Goal: Transaction & Acquisition: Book appointment/travel/reservation

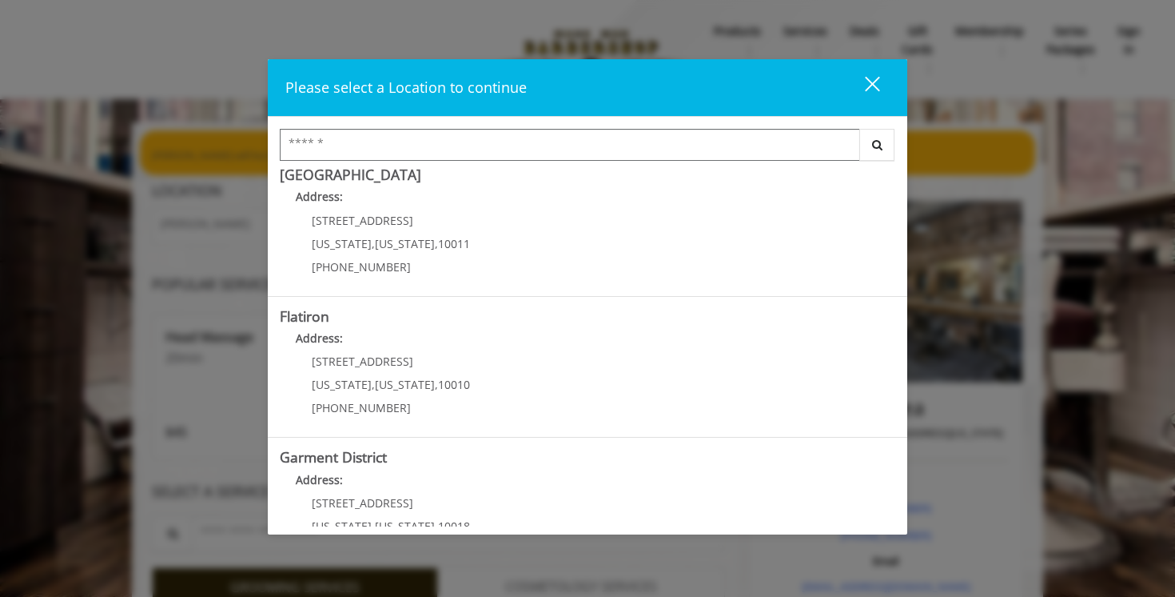
scroll to position [348, 0]
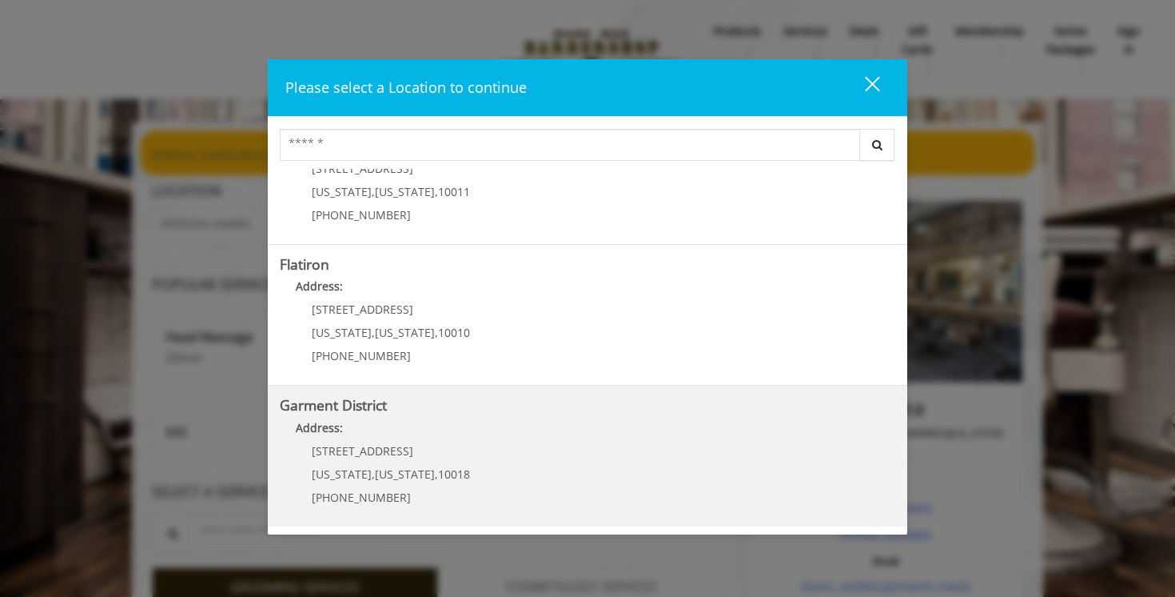
click at [346, 453] on span "[STREET_ADDRESS]" at bounding box center [363, 450] width 102 height 15
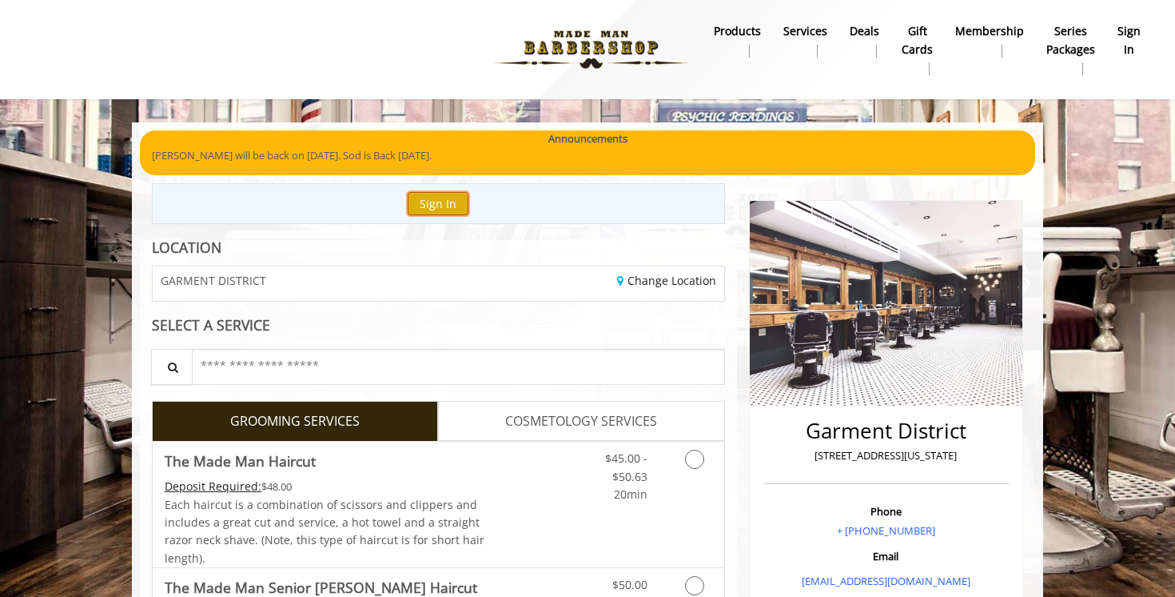
click at [450, 205] on button "Sign In" at bounding box center [438, 203] width 61 height 23
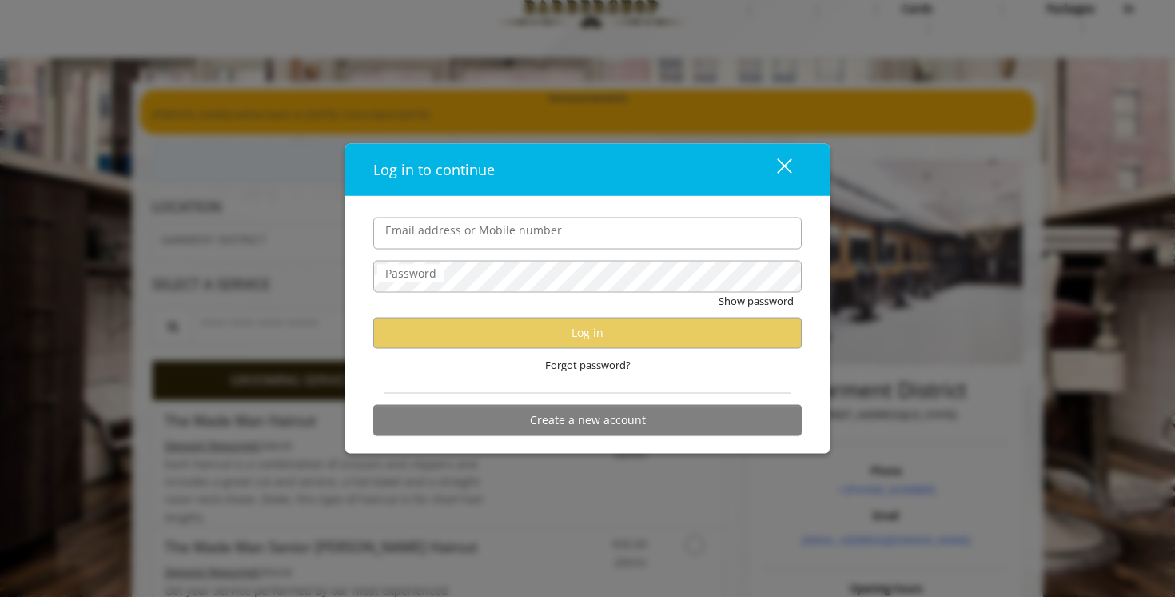
scroll to position [39, 0]
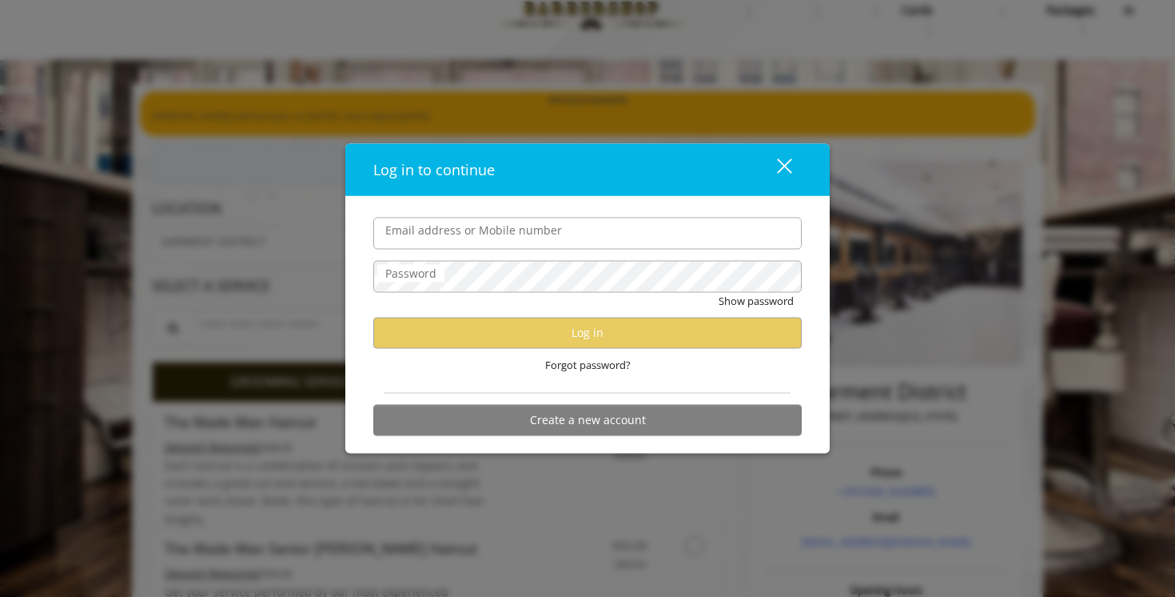
click at [751, 234] on input "Email address or Mobile number" at bounding box center [587, 233] width 429 height 32
click at [776, 215] on div "Email address or Mobile number Password Show password Log in Forgot password? C…" at bounding box center [587, 324] width 485 height 257
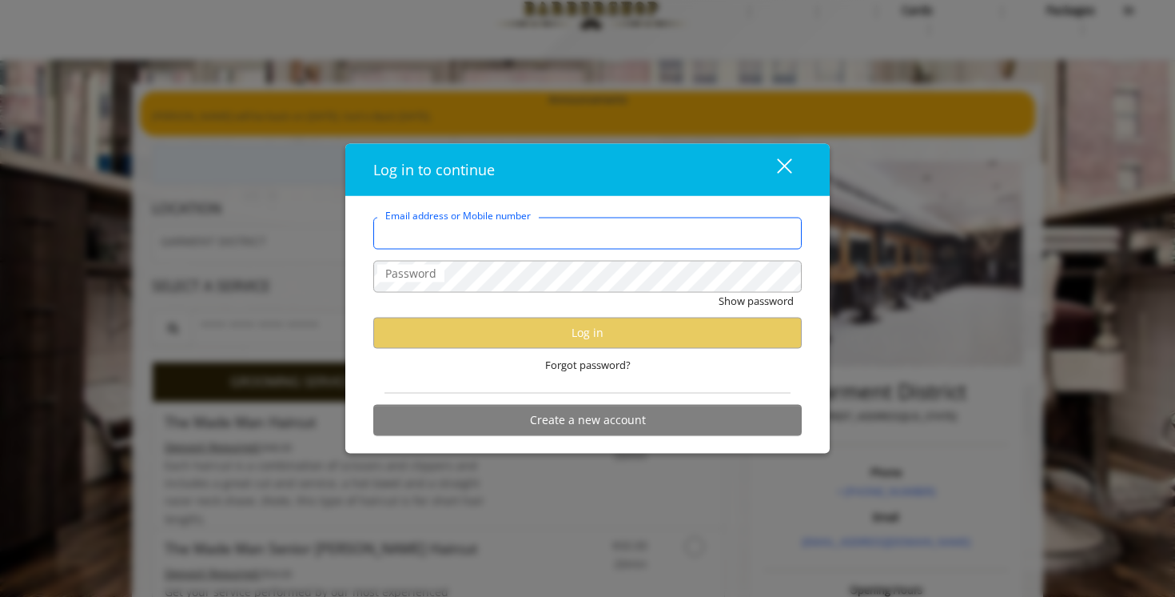
type input "**********"
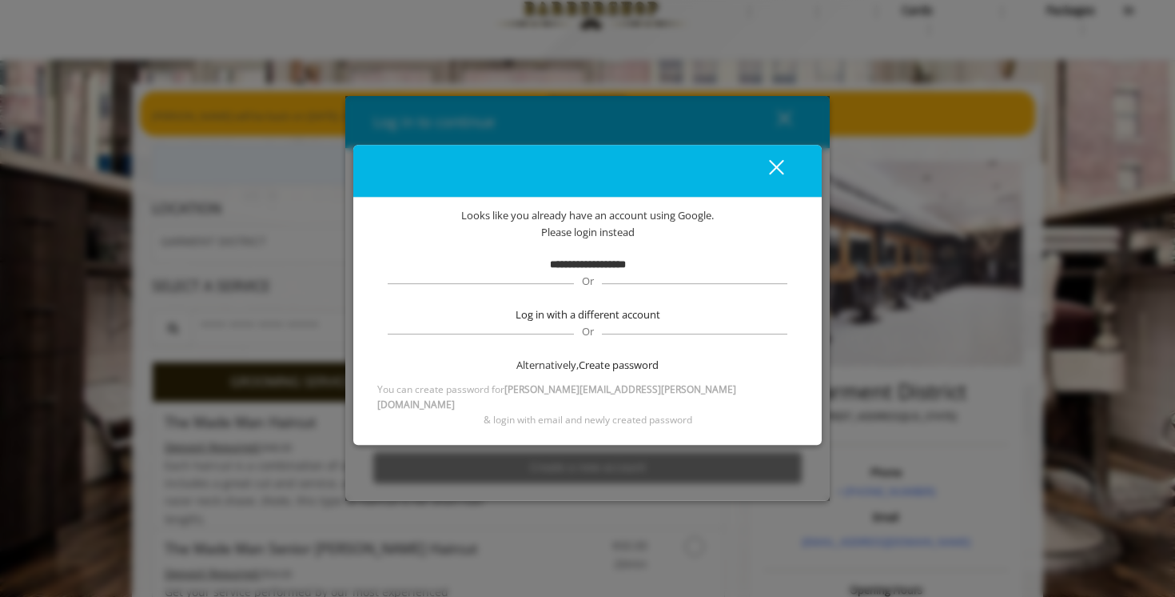
click at [576, 369] on div "Alternatively, Create password" at bounding box center [587, 365] width 405 height 17
click at [572, 373] on div "Alternatively, Create password" at bounding box center [587, 365] width 405 height 17
click at [601, 373] on span "Create password" at bounding box center [619, 365] width 80 height 17
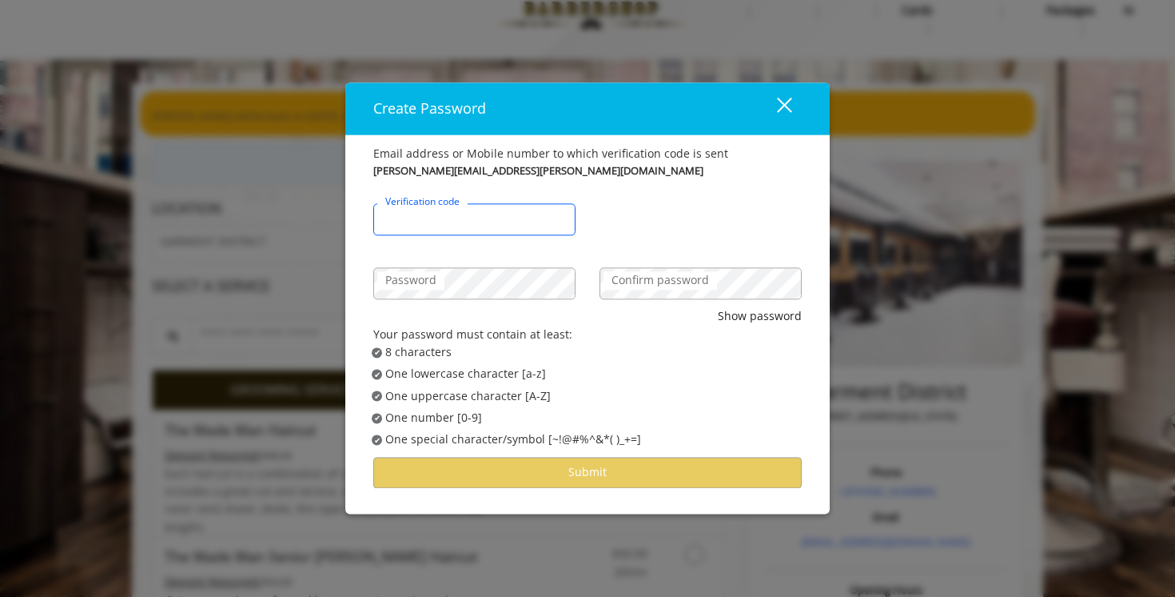
click at [513, 230] on input "Verification code" at bounding box center [474, 220] width 202 height 32
click at [492, 221] on input "Verification code" at bounding box center [474, 220] width 202 height 32
type input "******"
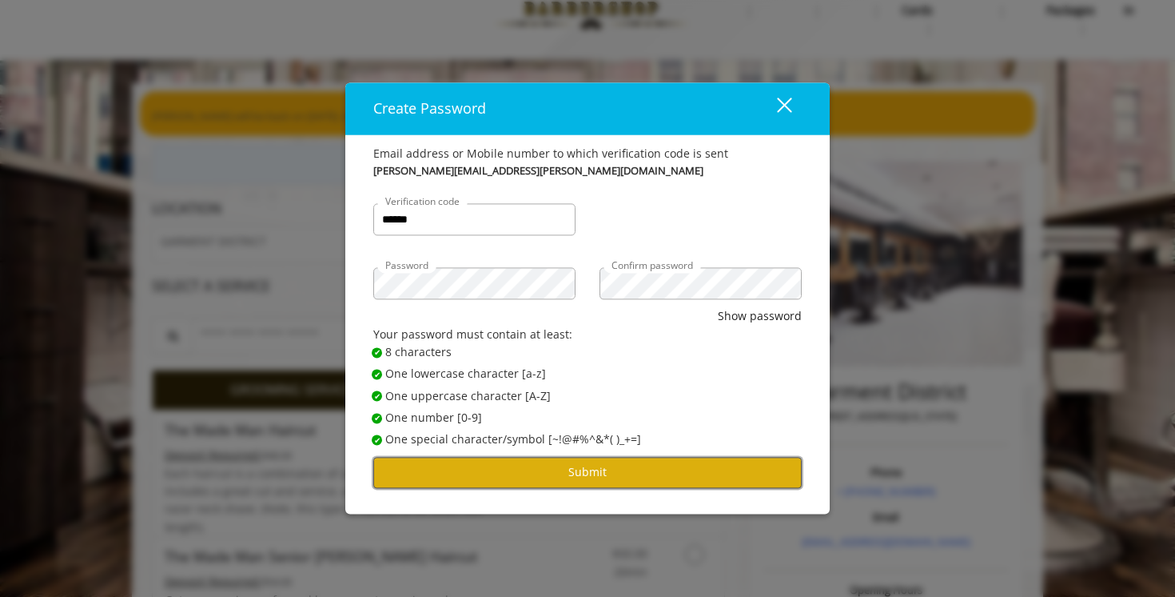
click at [621, 476] on button "Submit" at bounding box center [587, 472] width 429 height 31
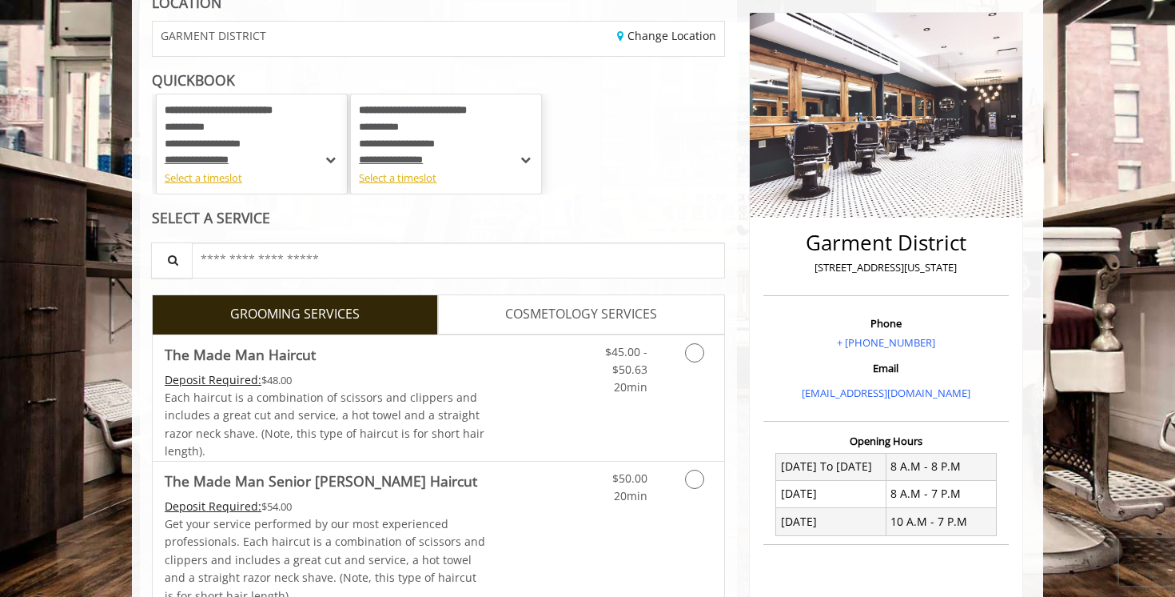
scroll to position [194, 0]
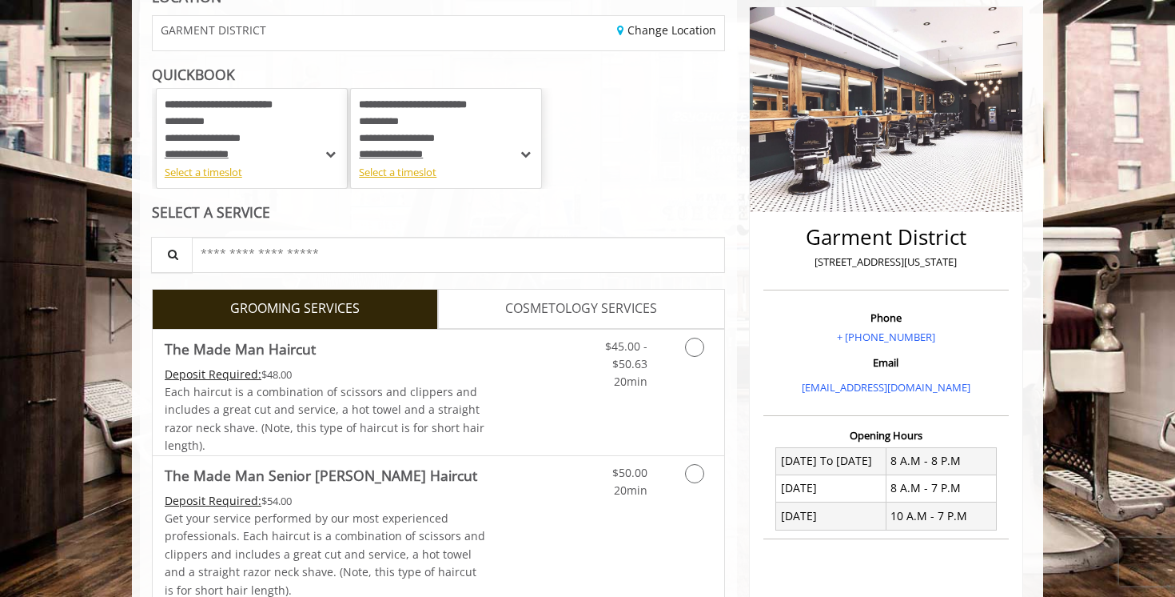
click at [225, 155] on span "**********" at bounding box center [197, 154] width 64 height 10
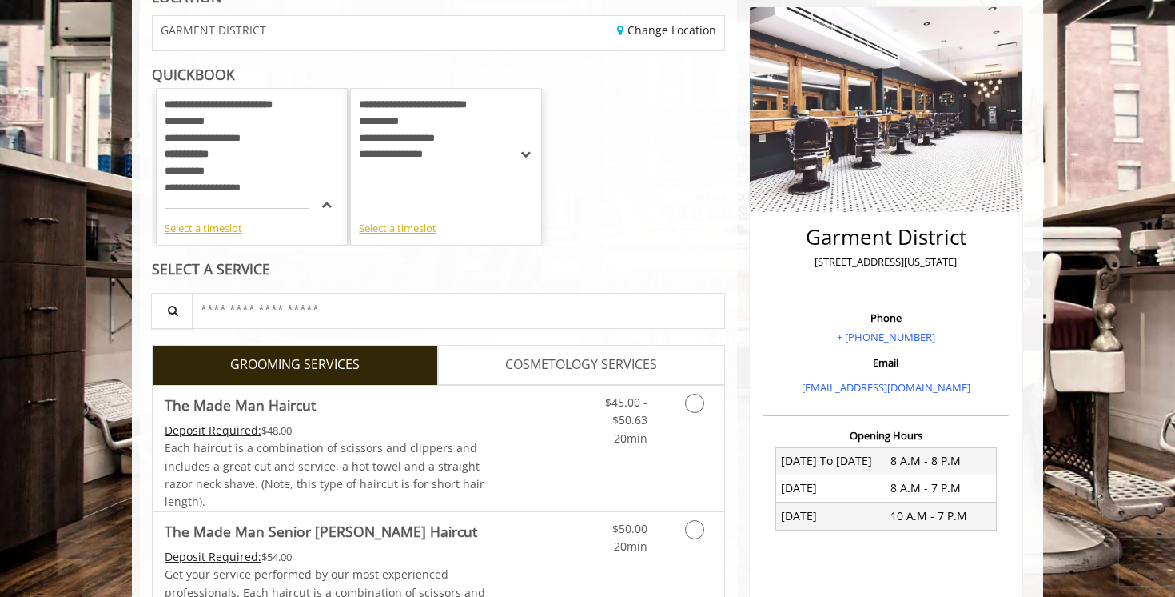
click at [423, 158] on span "**********" at bounding box center [391, 154] width 64 height 10
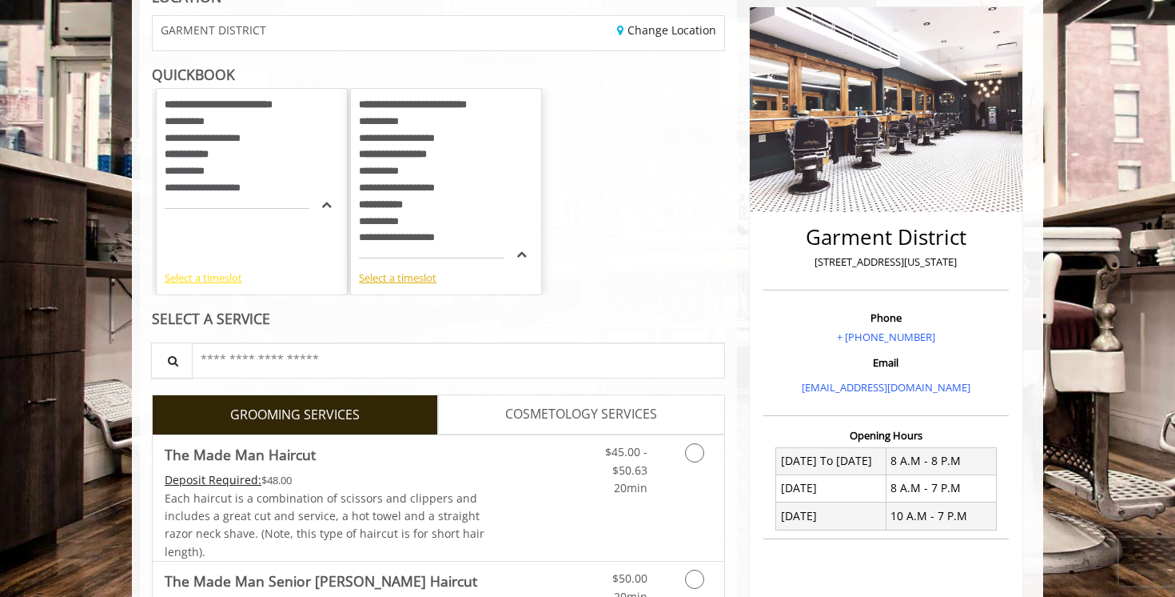
click at [222, 273] on div "Select a timeslot" at bounding box center [252, 277] width 174 height 17
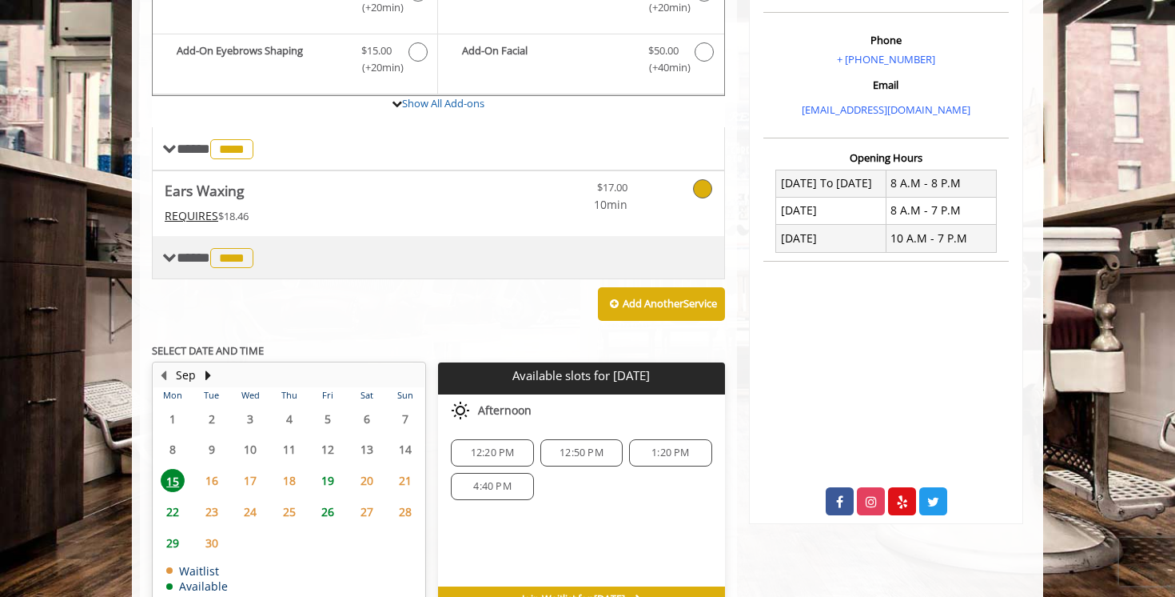
scroll to position [533, 0]
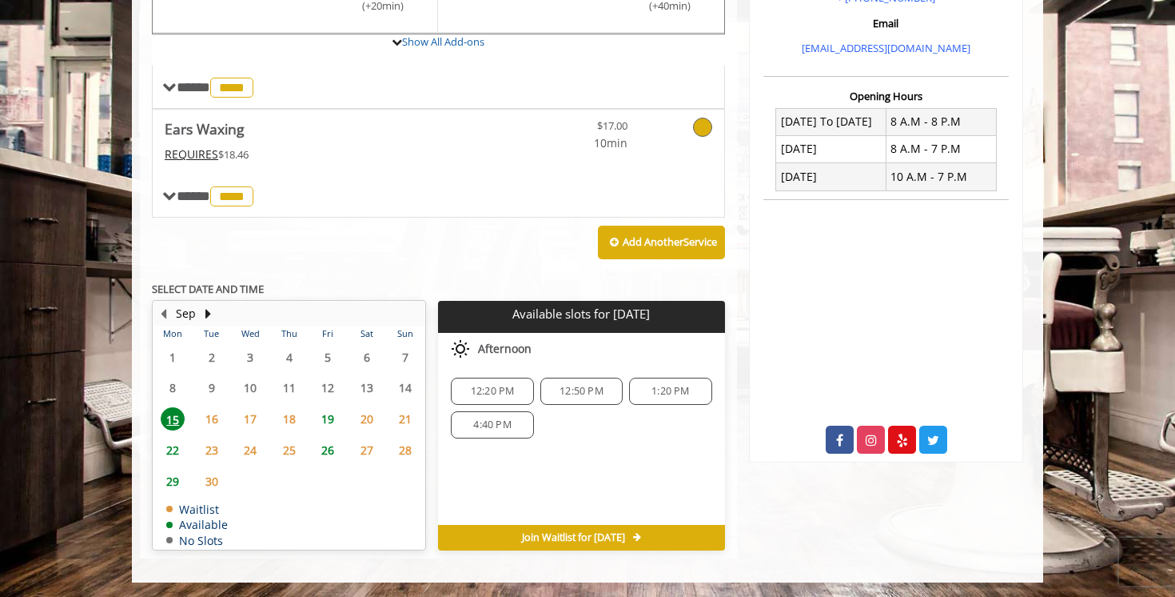
click at [499, 386] on span "12:20 PM" at bounding box center [493, 391] width 44 height 13
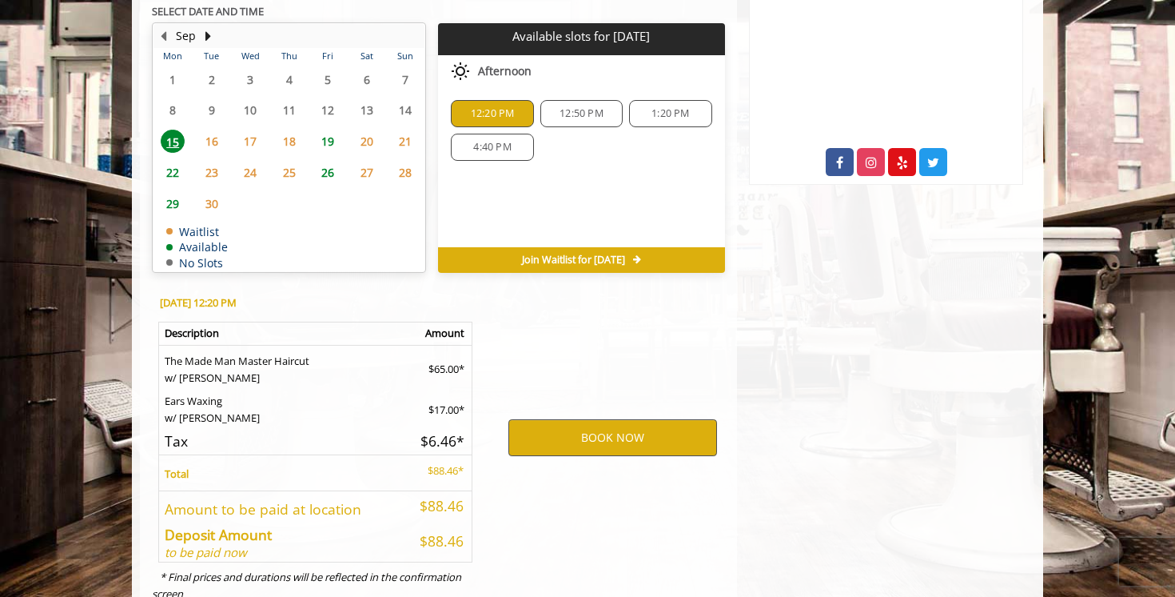
scroll to position [862, 0]
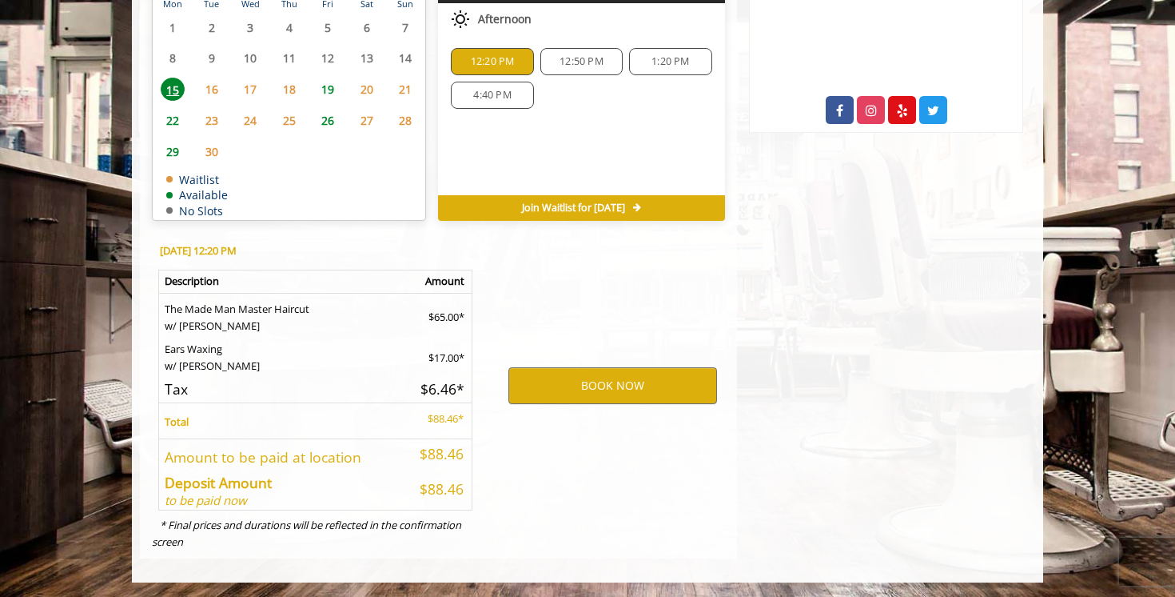
click at [209, 85] on span "16" at bounding box center [212, 89] width 24 height 23
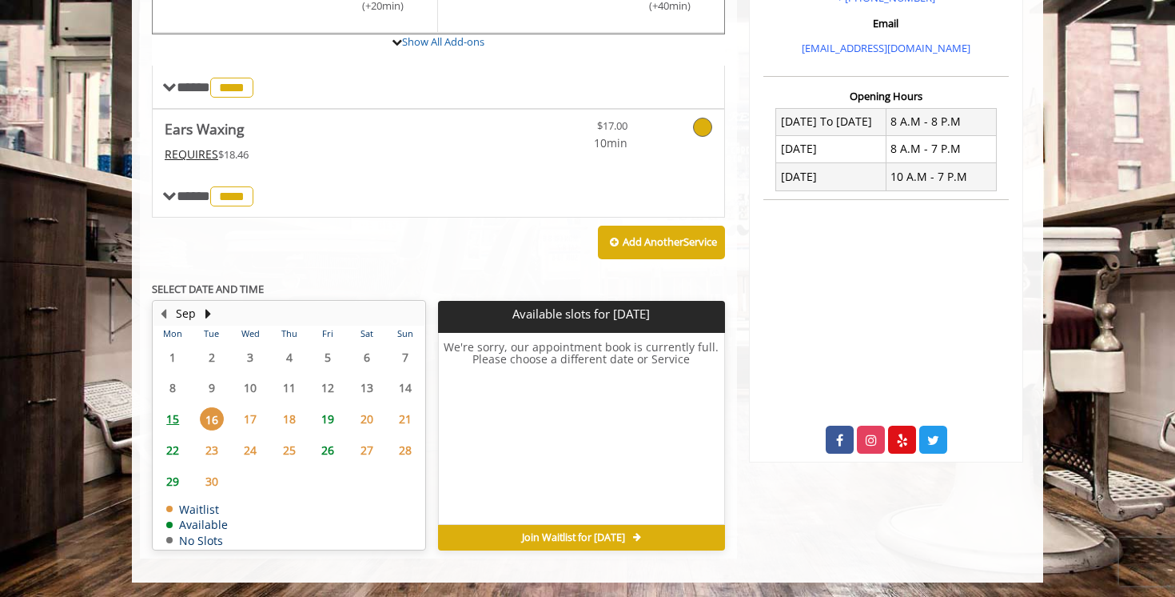
click at [249, 417] on span "17" at bounding box center [250, 418] width 24 height 23
click at [298, 413] on span "18" at bounding box center [289, 418] width 24 height 23
click at [329, 416] on span "19" at bounding box center [328, 418] width 24 height 23
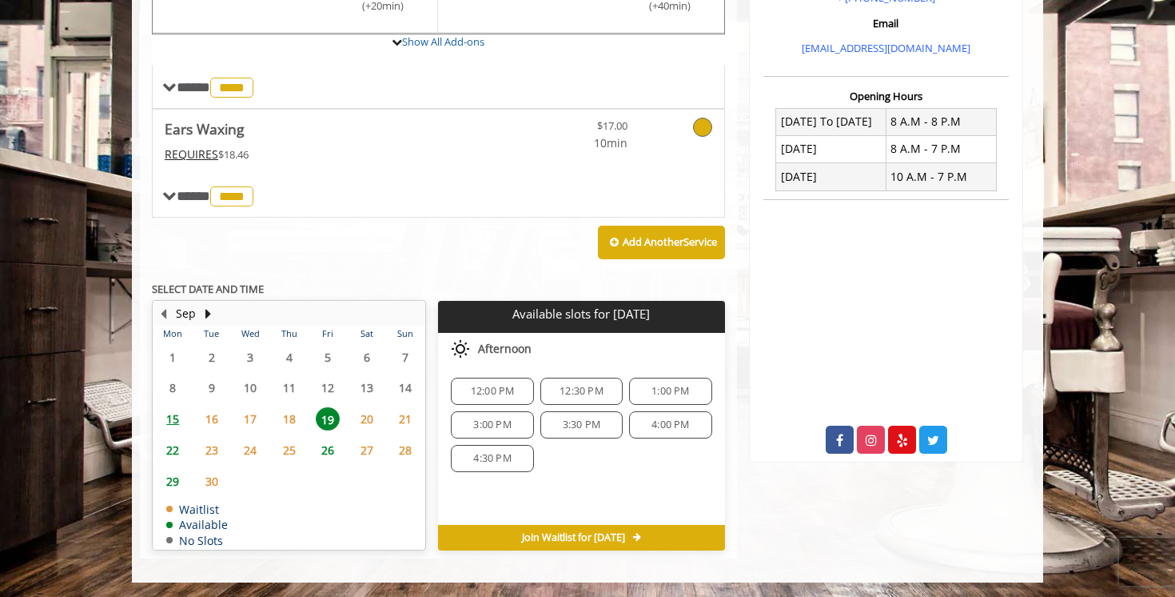
click at [171, 417] on span "15" at bounding box center [173, 418] width 24 height 23
click at [485, 386] on span "12:20 PM" at bounding box center [493, 391] width 44 height 13
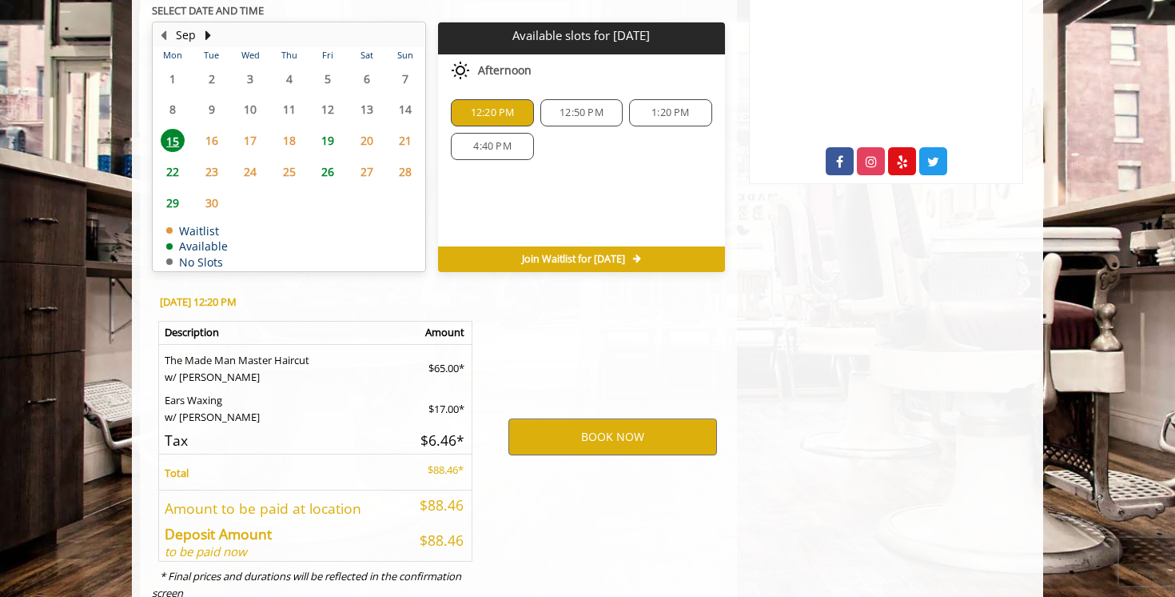
scroll to position [862, 0]
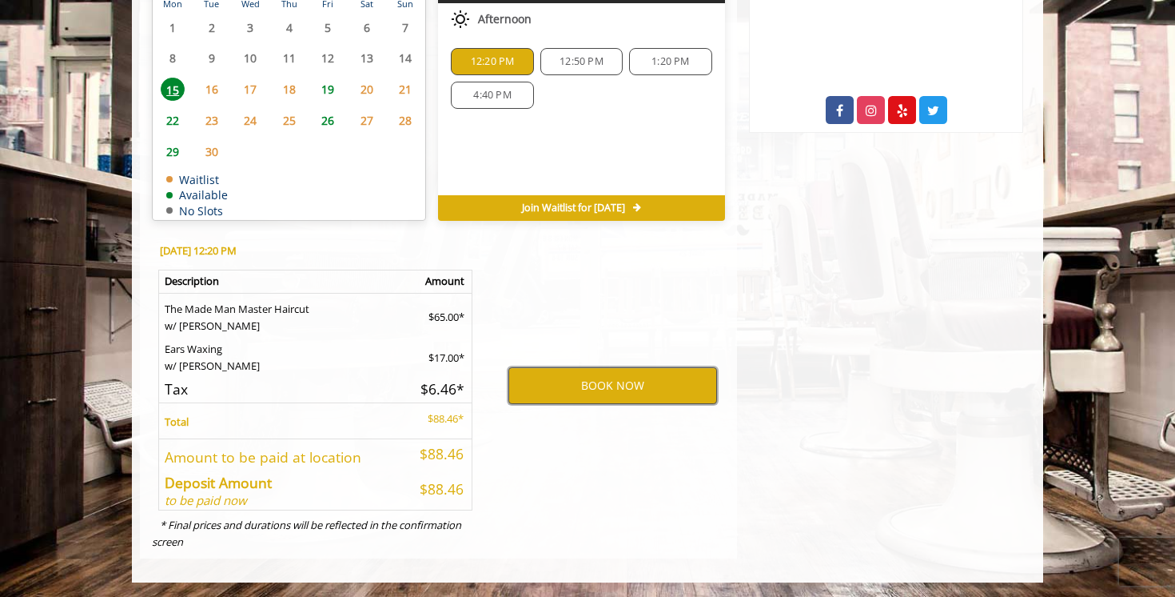
click at [607, 378] on button "BOOK NOW" at bounding box center [613, 385] width 209 height 37
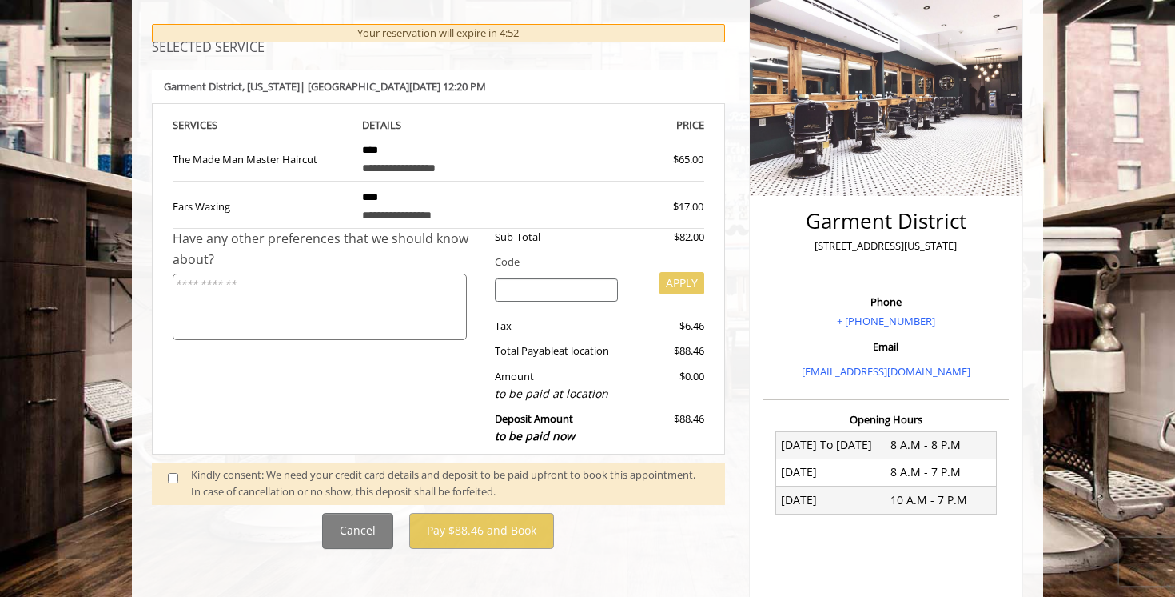
scroll to position [211, 0]
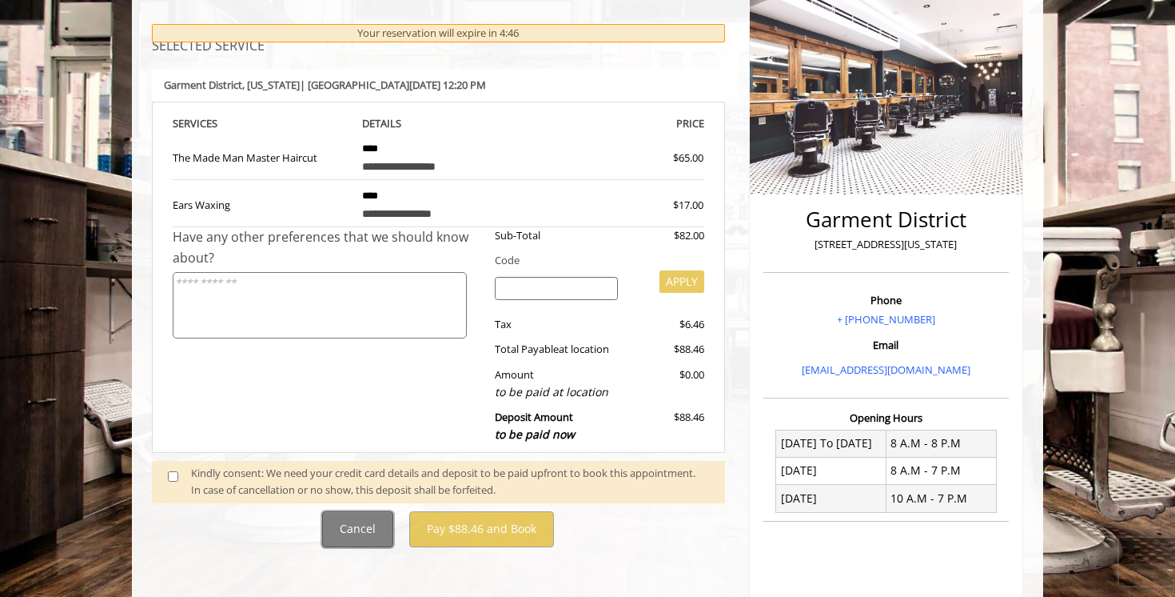
click at [365, 529] on button "Cancel" at bounding box center [357, 529] width 71 height 36
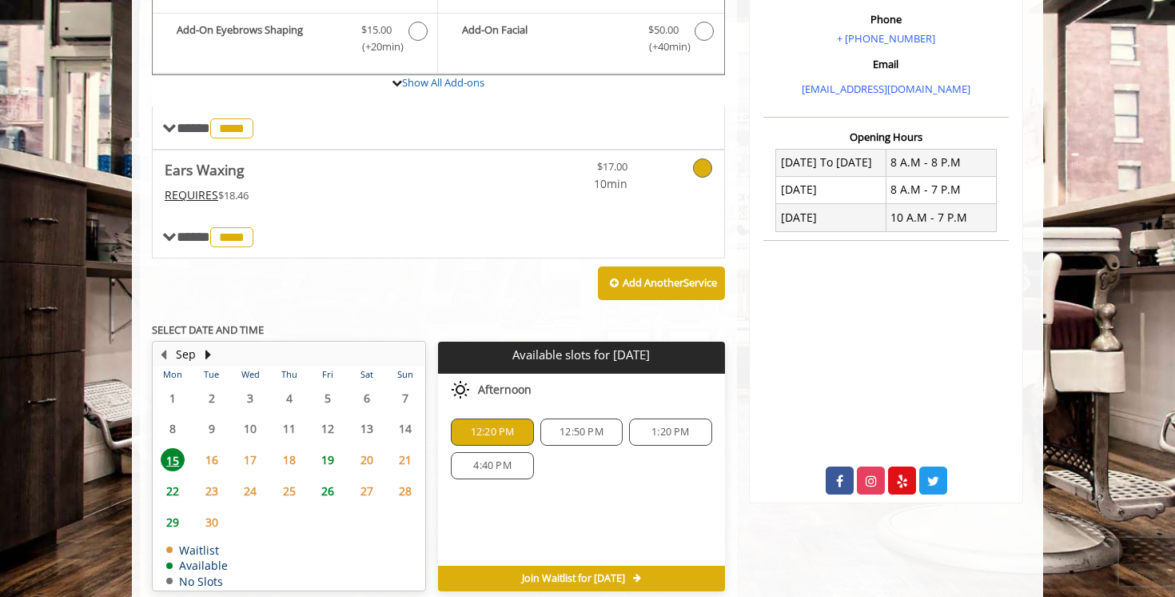
click at [324, 464] on span "19" at bounding box center [328, 459] width 24 height 23
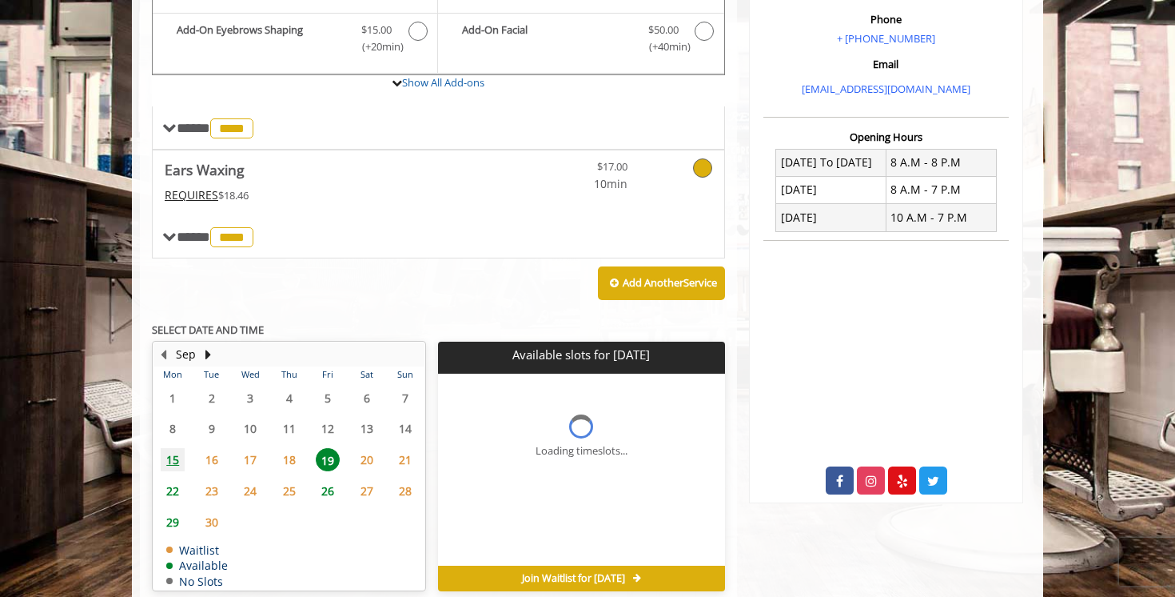
scroll to position [533, 0]
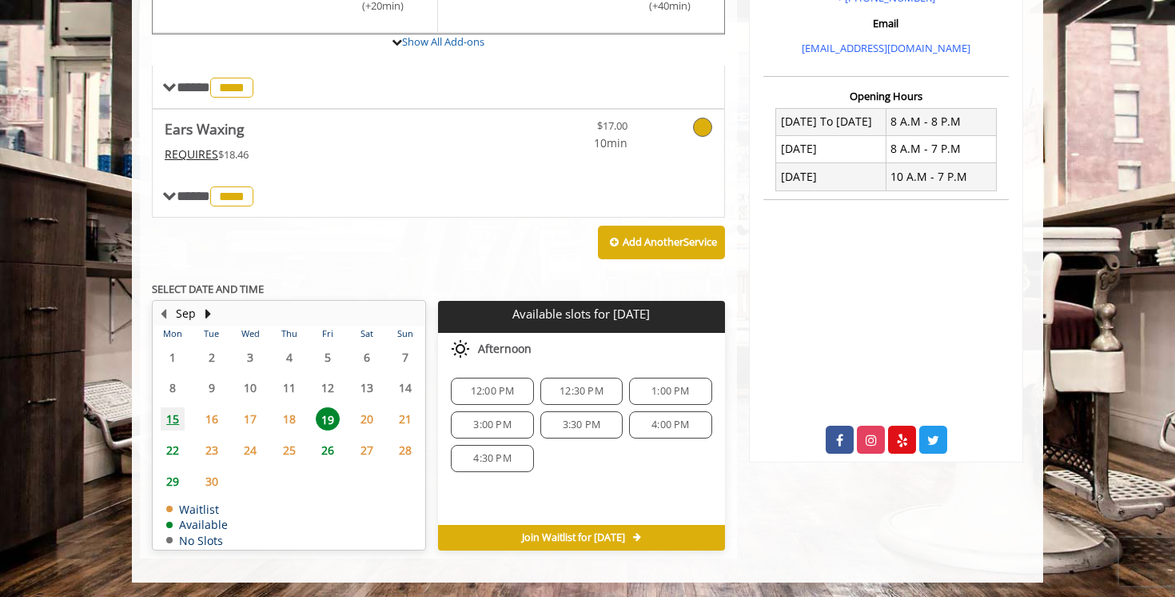
click at [473, 386] on span "12:00 PM" at bounding box center [493, 391] width 44 height 13
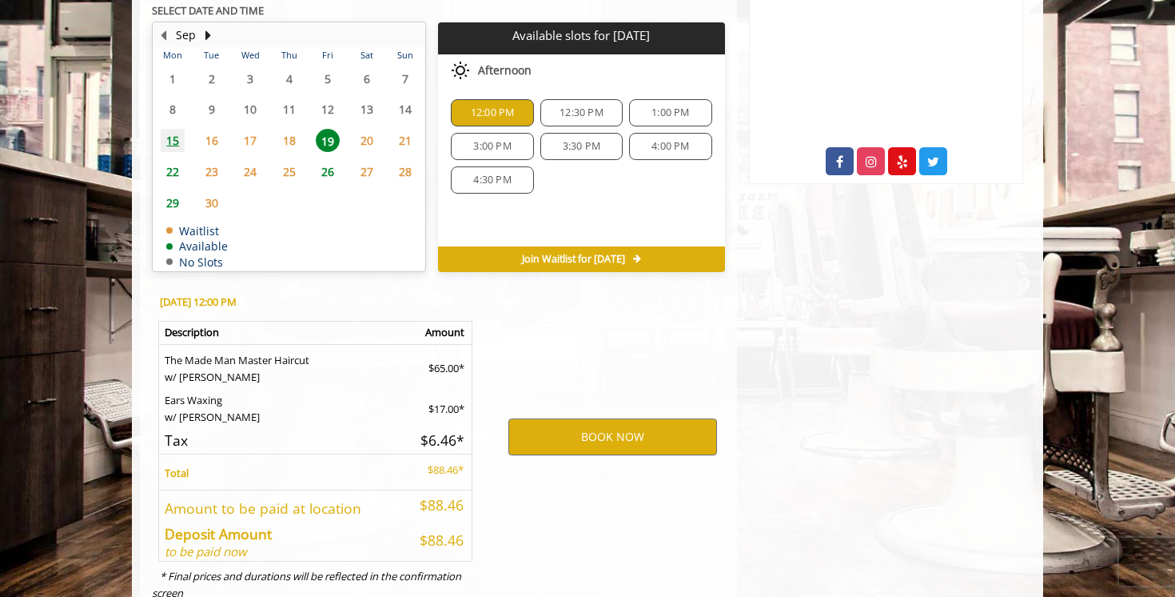
scroll to position [862, 0]
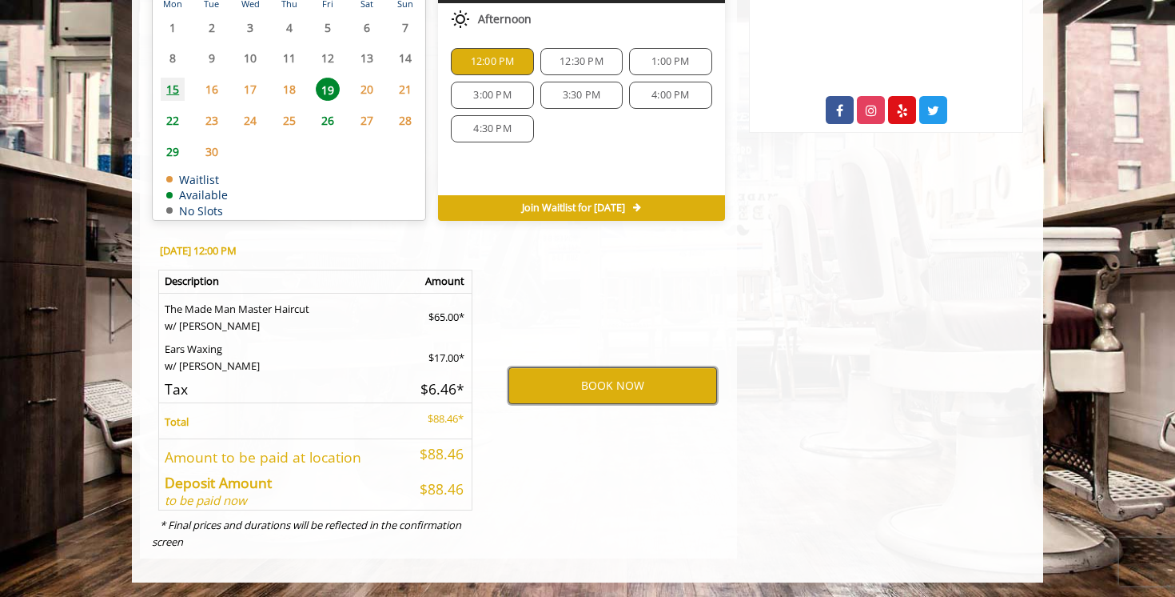
click at [593, 387] on button "BOOK NOW" at bounding box center [613, 385] width 209 height 37
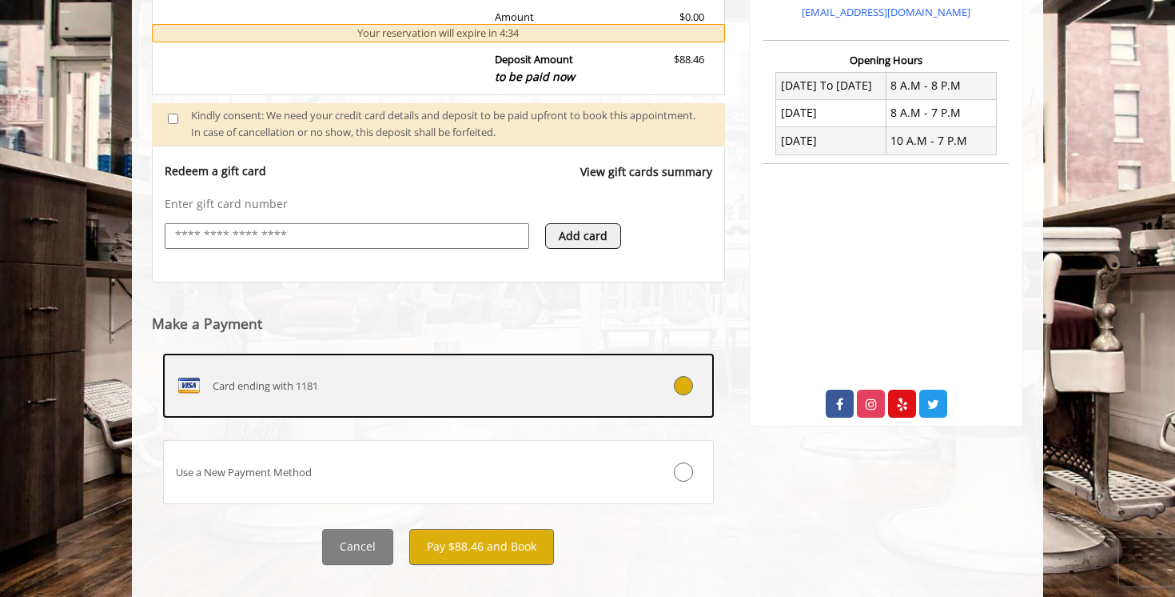
scroll to position [593, 0]
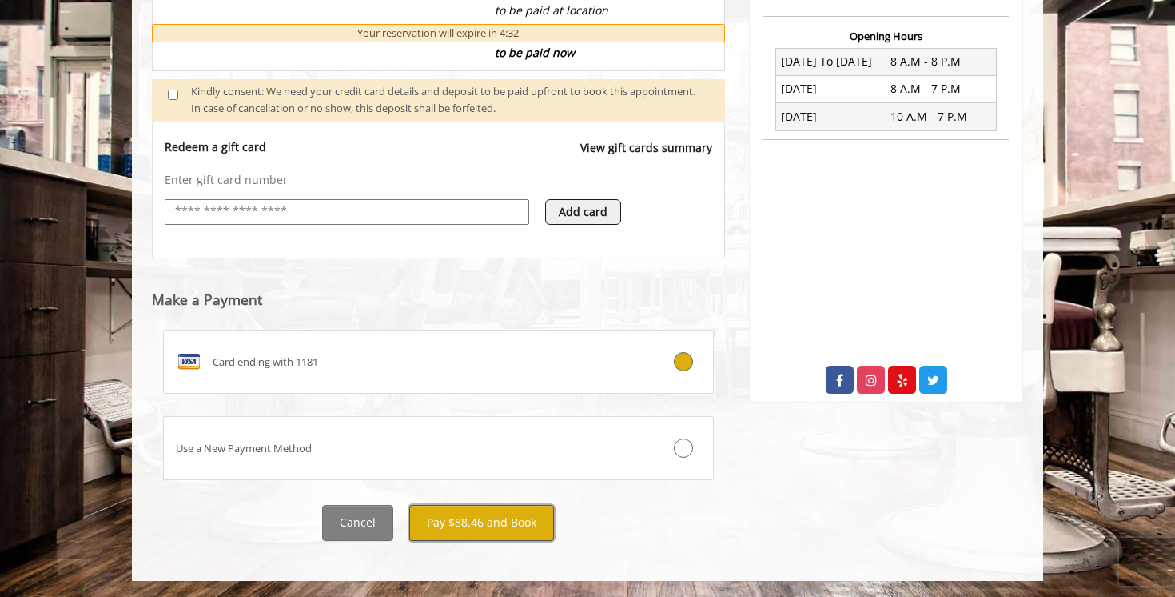
click at [457, 530] on button "Pay $88.46 and Book" at bounding box center [481, 523] width 145 height 36
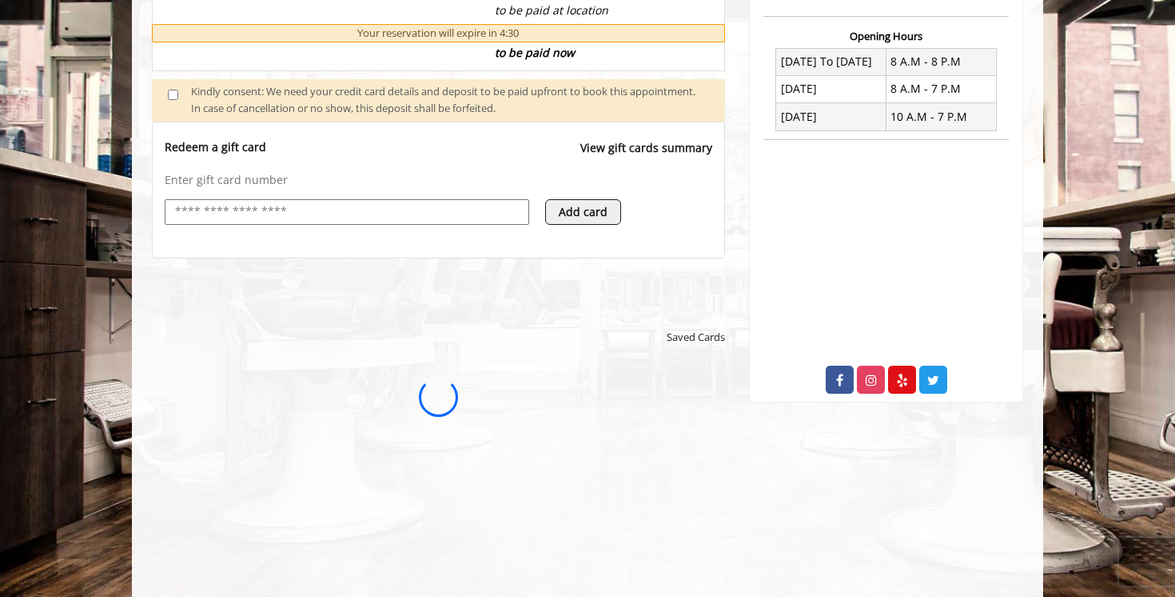
scroll to position [0, 0]
